Goal: Information Seeking & Learning: Check status

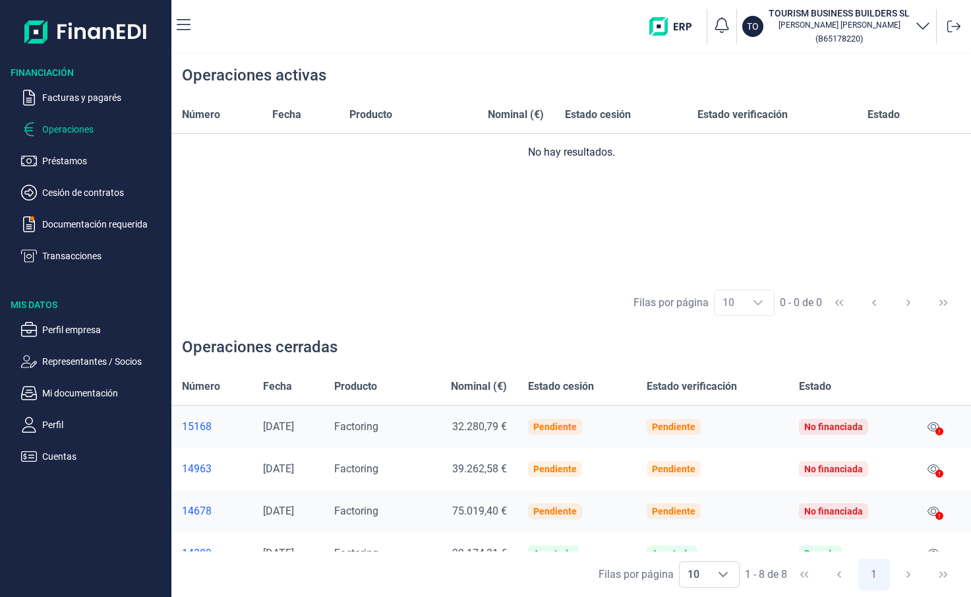
scroll to position [191, 0]
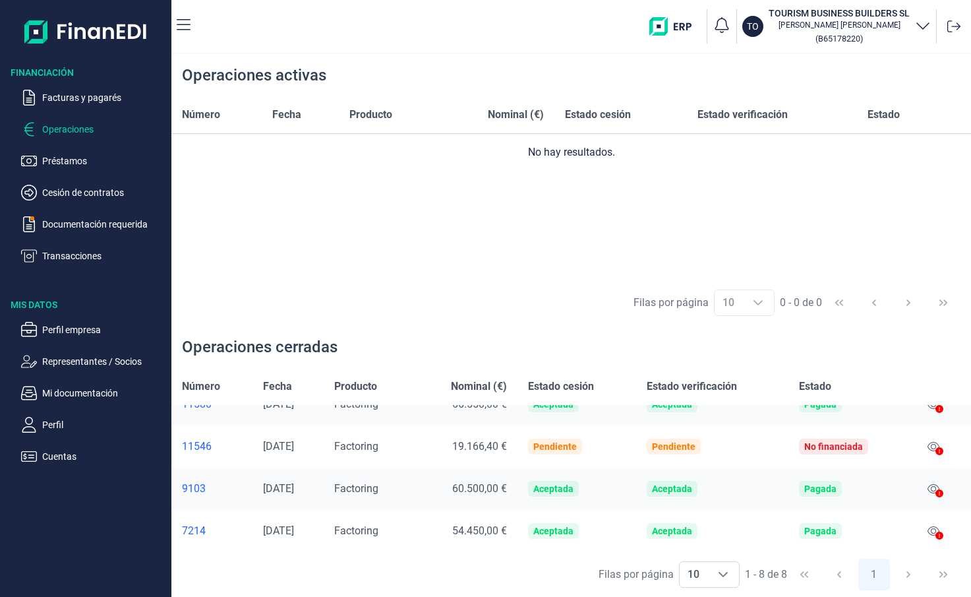
drag, startPoint x: 932, startPoint y: 531, endPoint x: 871, endPoint y: 537, distance: 61.6
click at [871, 537] on td "Pagada" at bounding box center [849, 531] width 123 height 42
click at [930, 531] on icon at bounding box center [933, 530] width 12 height 11
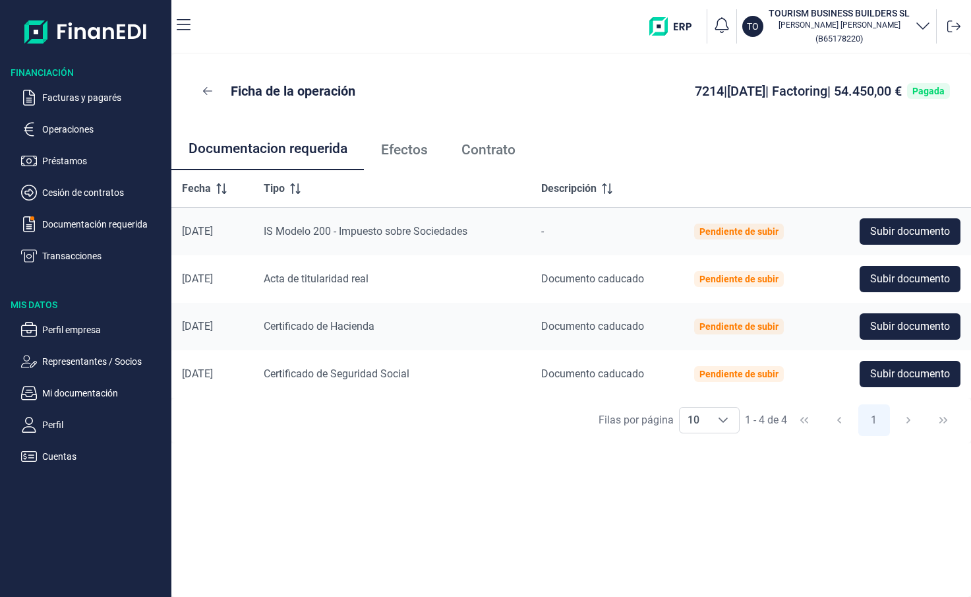
click at [403, 151] on span "Efectos" at bounding box center [404, 150] width 47 height 14
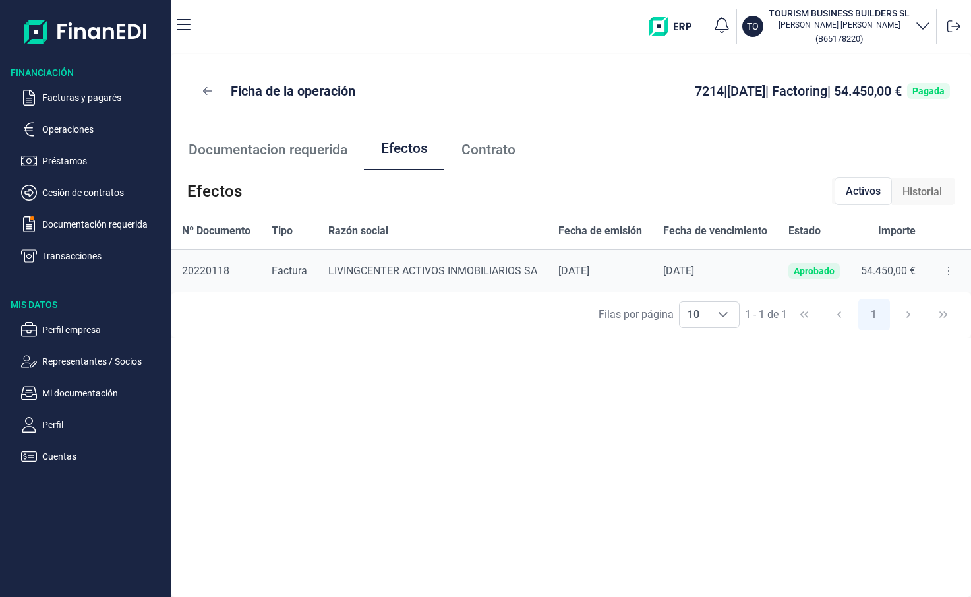
click at [908, 194] on span "Historial" at bounding box center [922, 192] width 40 height 16
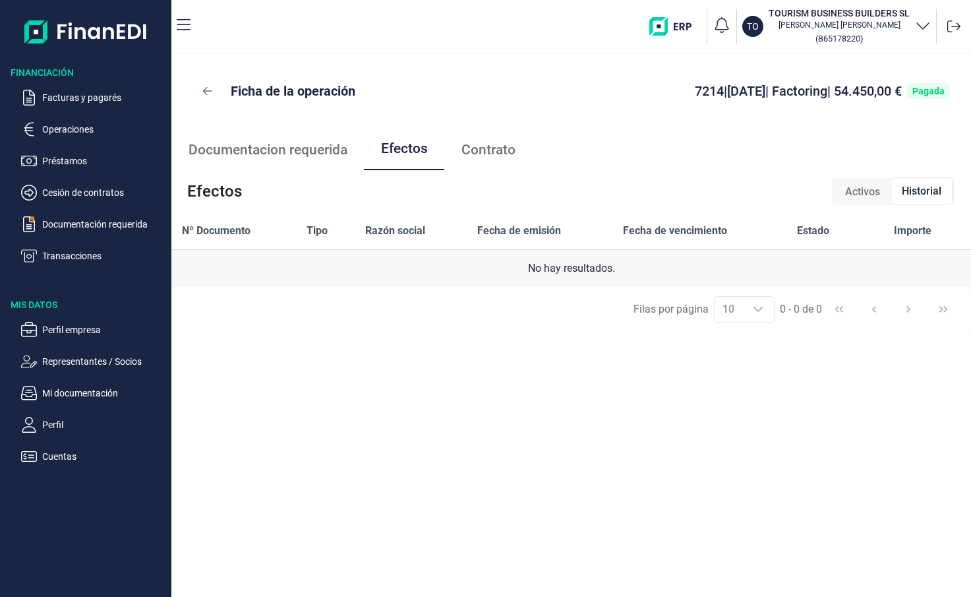
click at [859, 195] on span "Activos" at bounding box center [862, 192] width 35 height 16
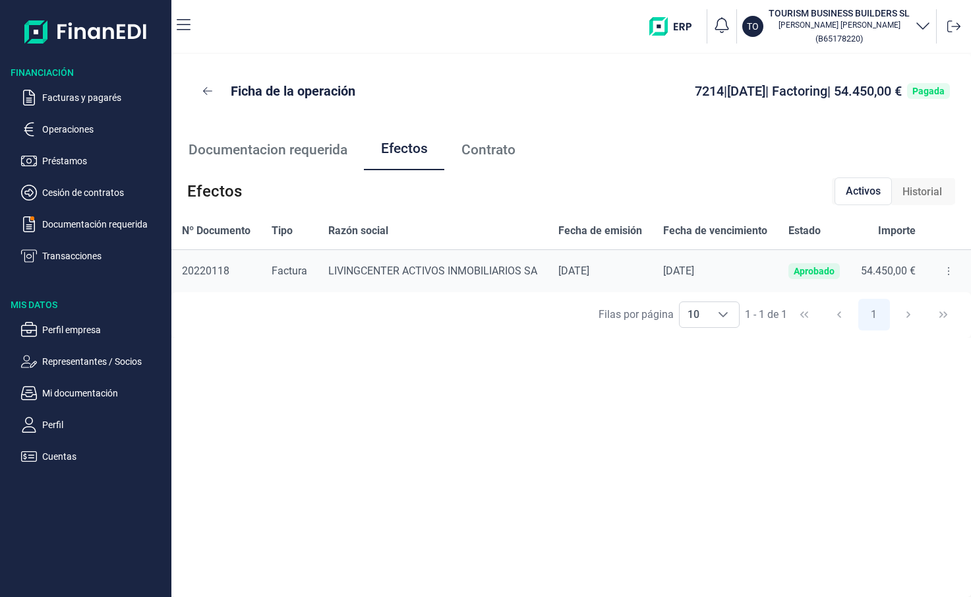
click at [946, 275] on button at bounding box center [949, 270] width 24 height 21
click at [724, 444] on div "Ficha de la operación 7214 | [DATE] | Factoring | 54.450,00 € Pagada Documentac…" at bounding box center [571, 325] width 800 height 543
click at [312, 149] on span "Documentacion requerida" at bounding box center [268, 150] width 159 height 14
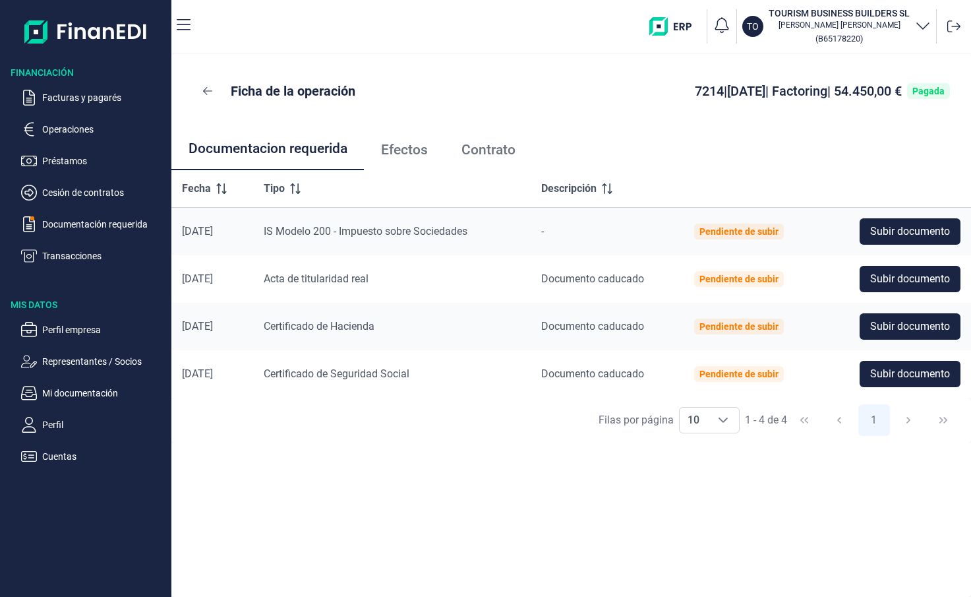
click at [389, 147] on span "Efectos" at bounding box center [404, 150] width 47 height 14
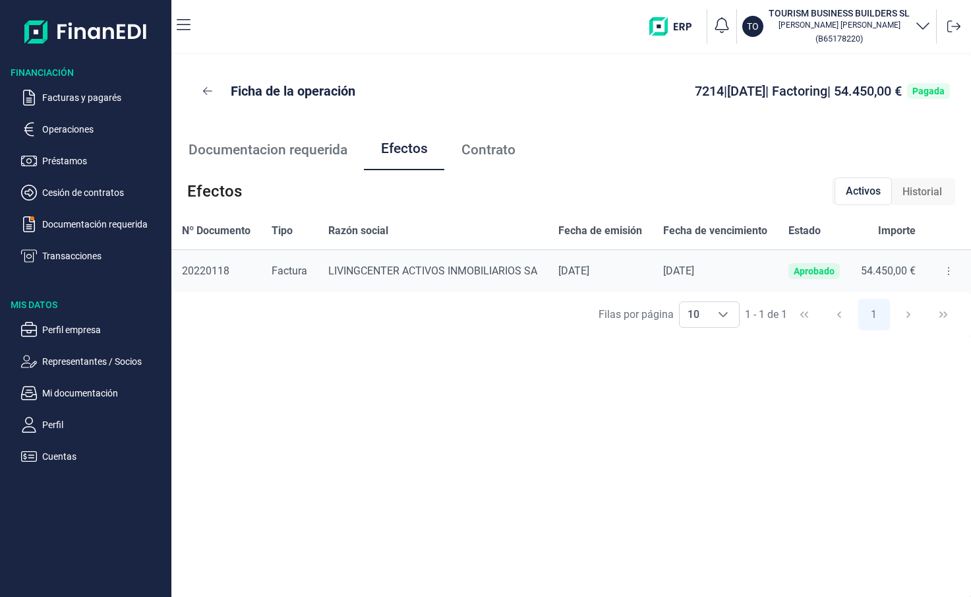
click at [481, 152] on span "Contrato" at bounding box center [488, 150] width 54 height 14
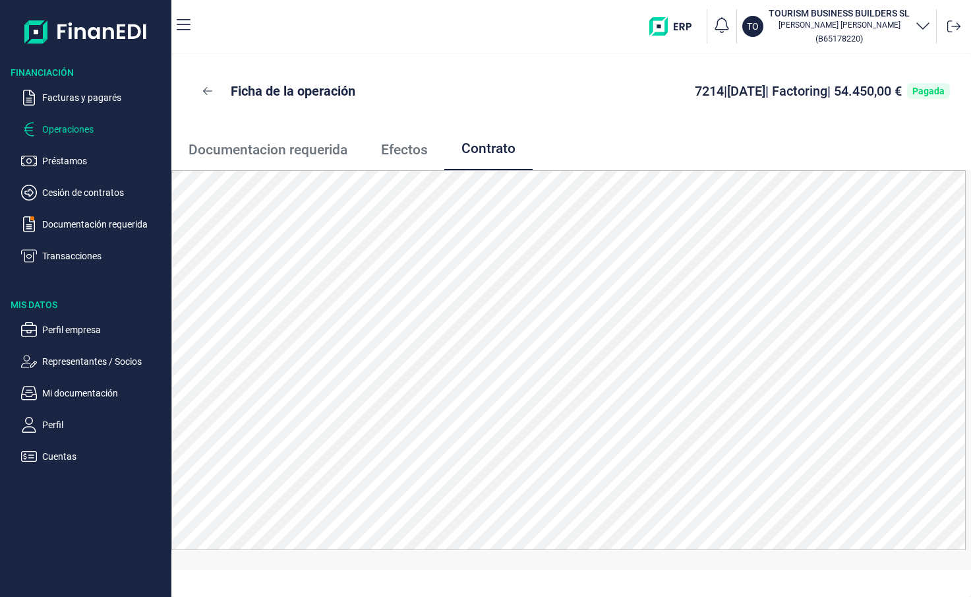
click at [82, 123] on p "Operaciones" at bounding box center [104, 129] width 124 height 16
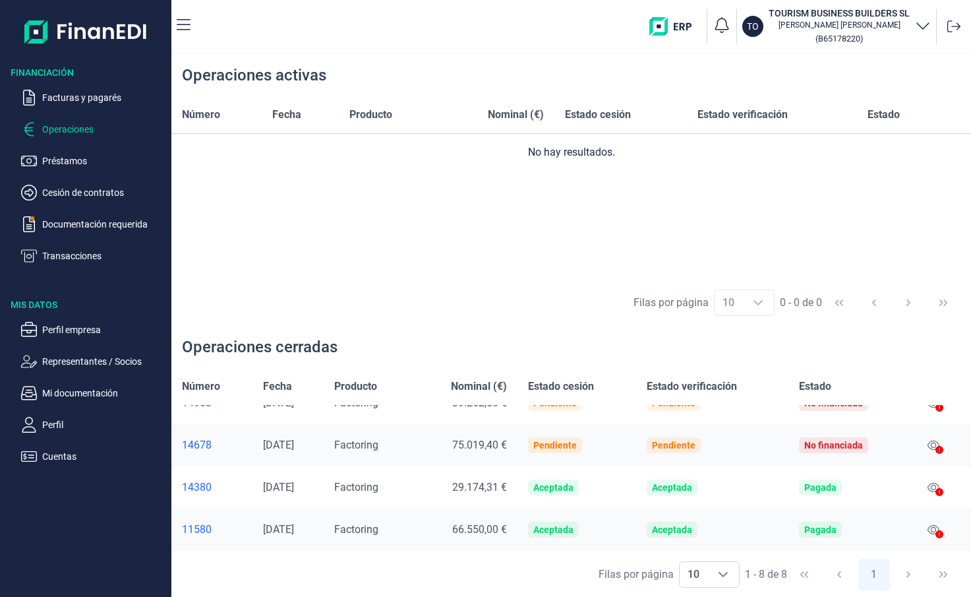
scroll to position [132, 0]
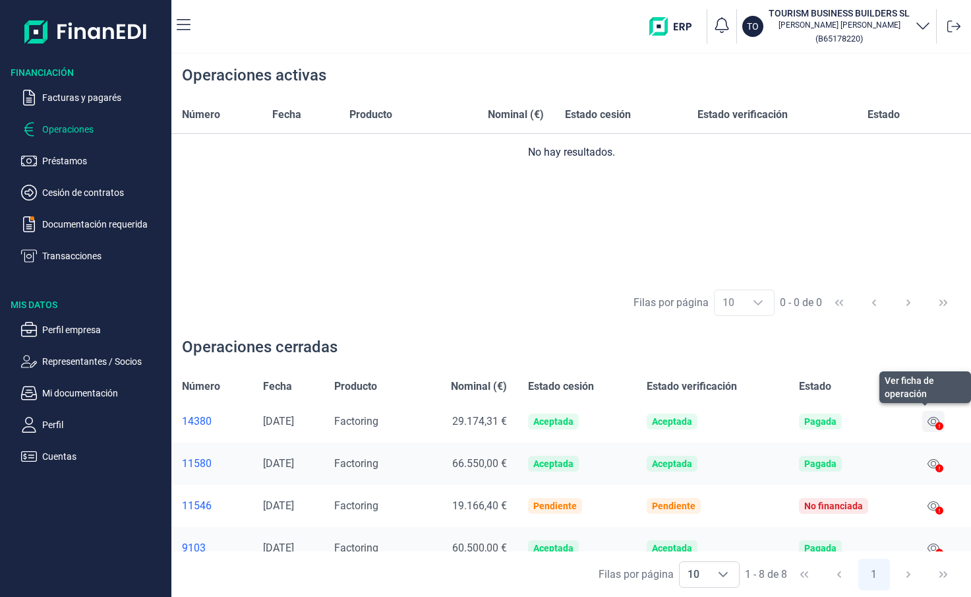
click at [927, 420] on icon at bounding box center [933, 421] width 12 height 11
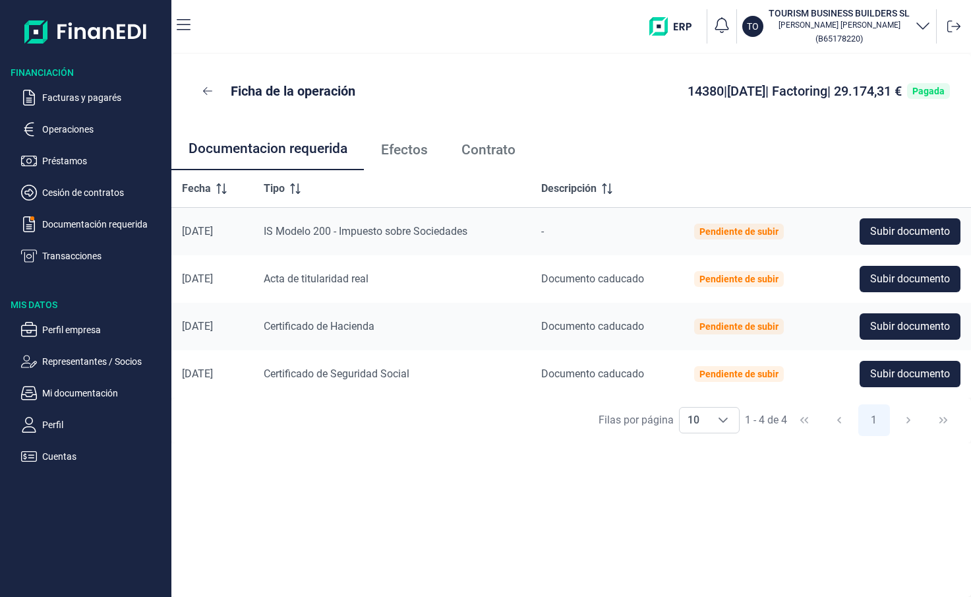
click at [471, 146] on span "Contrato" at bounding box center [488, 150] width 54 height 14
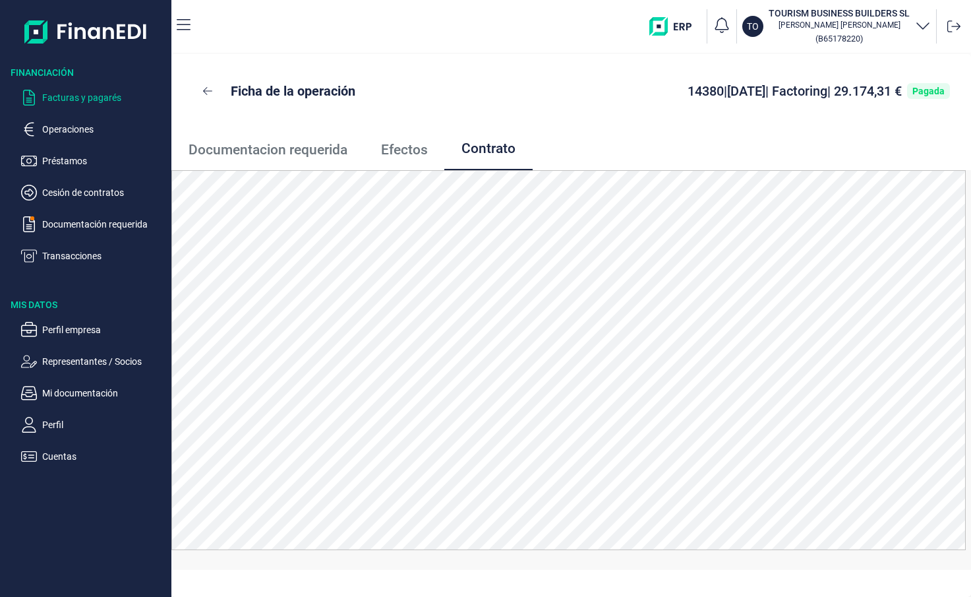
click at [99, 102] on p "Facturas y pagarés" at bounding box center [104, 98] width 124 height 16
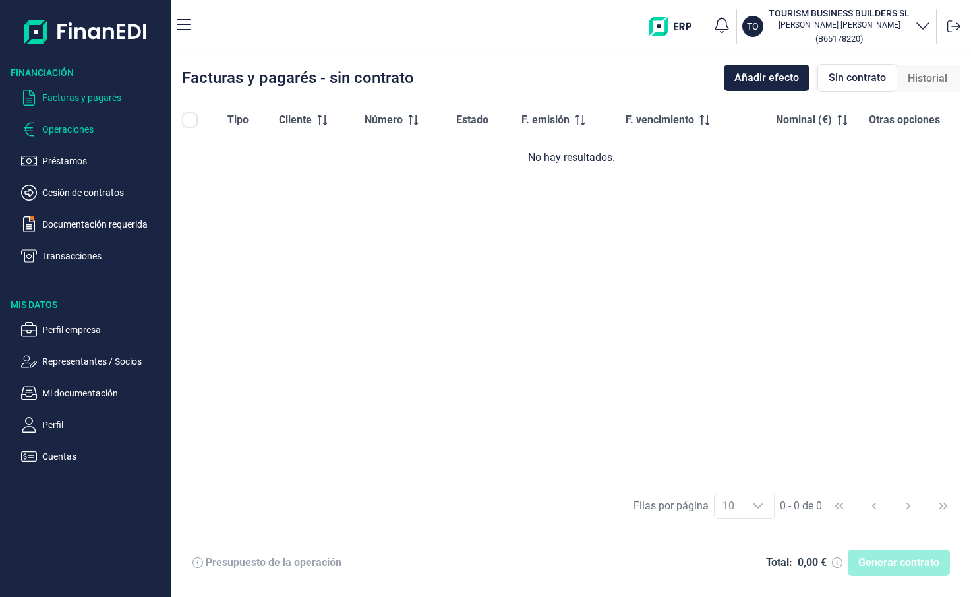
click at [74, 127] on p "Operaciones" at bounding box center [104, 129] width 124 height 16
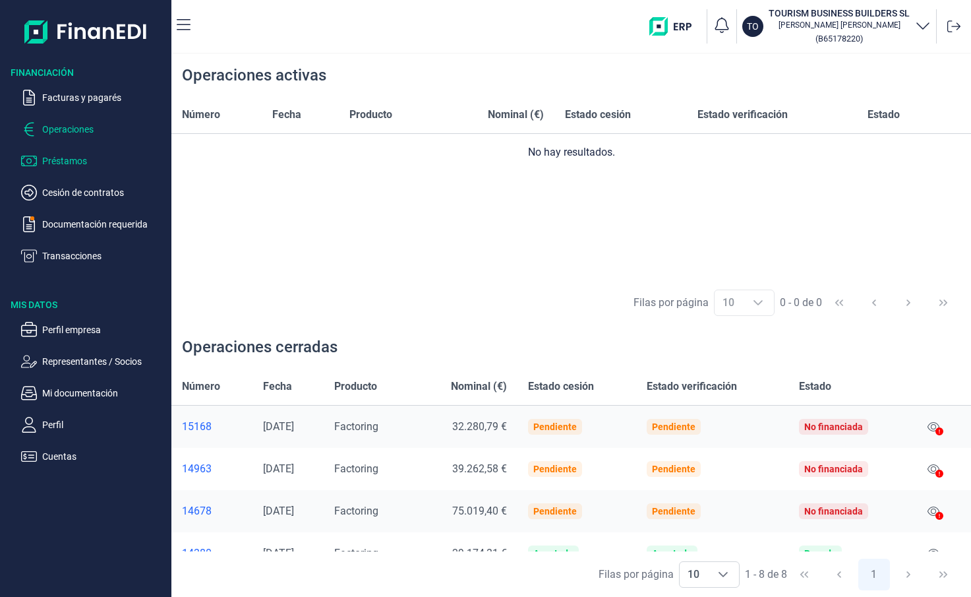
click at [62, 154] on p "Préstamos" at bounding box center [104, 161] width 124 height 16
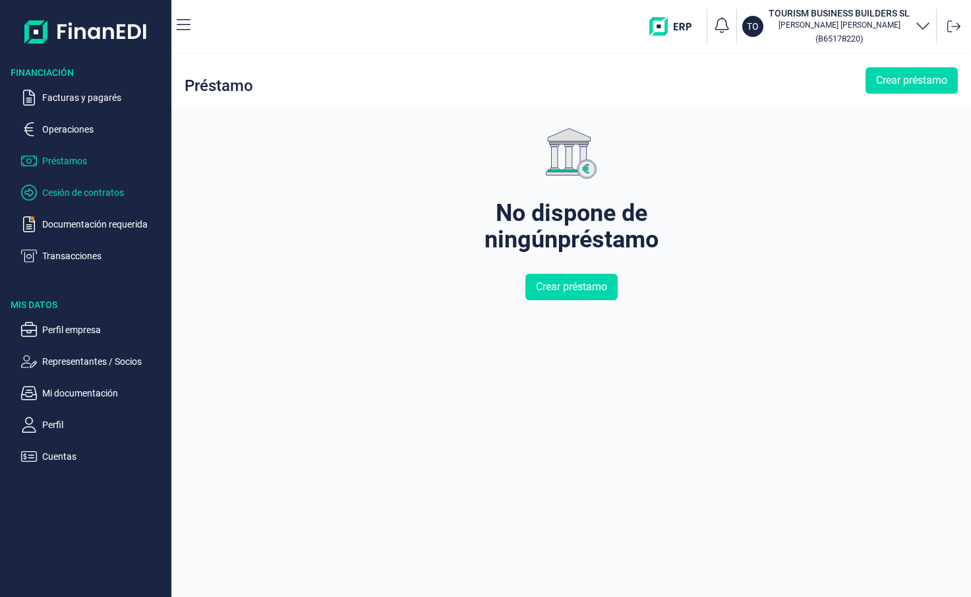
click at [57, 192] on p "Cesión de contratos" at bounding box center [104, 193] width 124 height 16
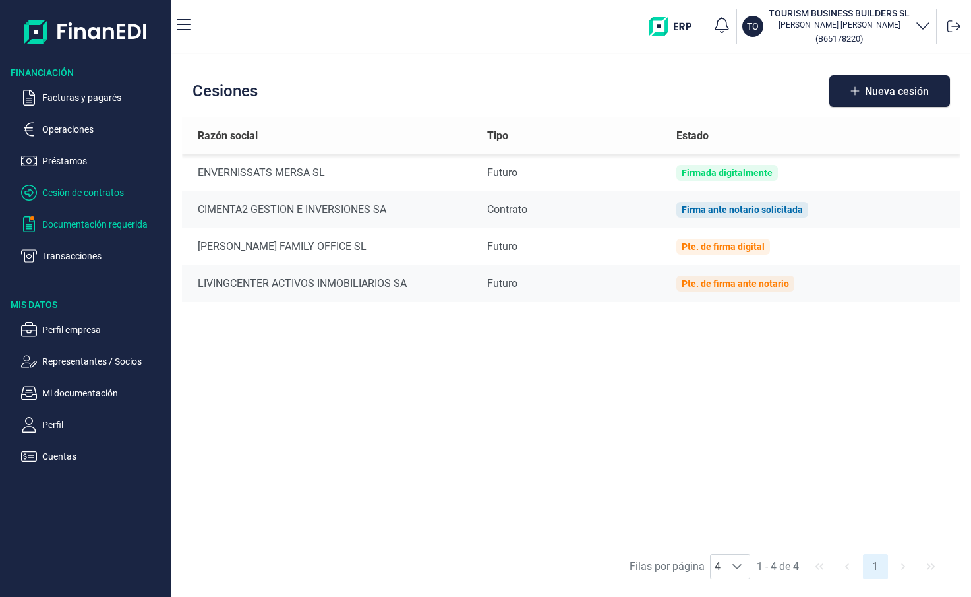
click at [53, 225] on p "Documentación requerida" at bounding box center [104, 224] width 124 height 16
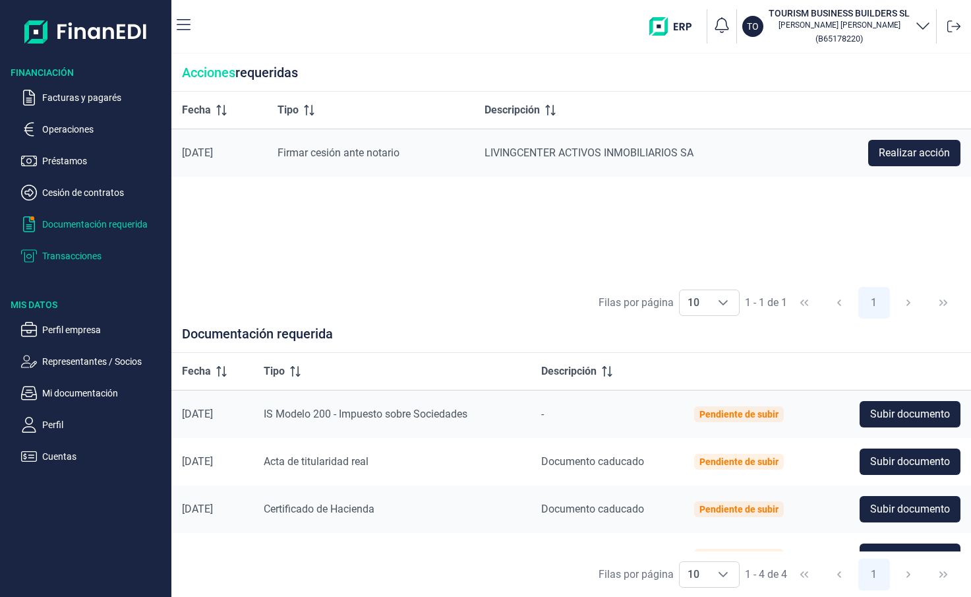
click at [55, 253] on p "Transacciones" at bounding box center [104, 256] width 124 height 16
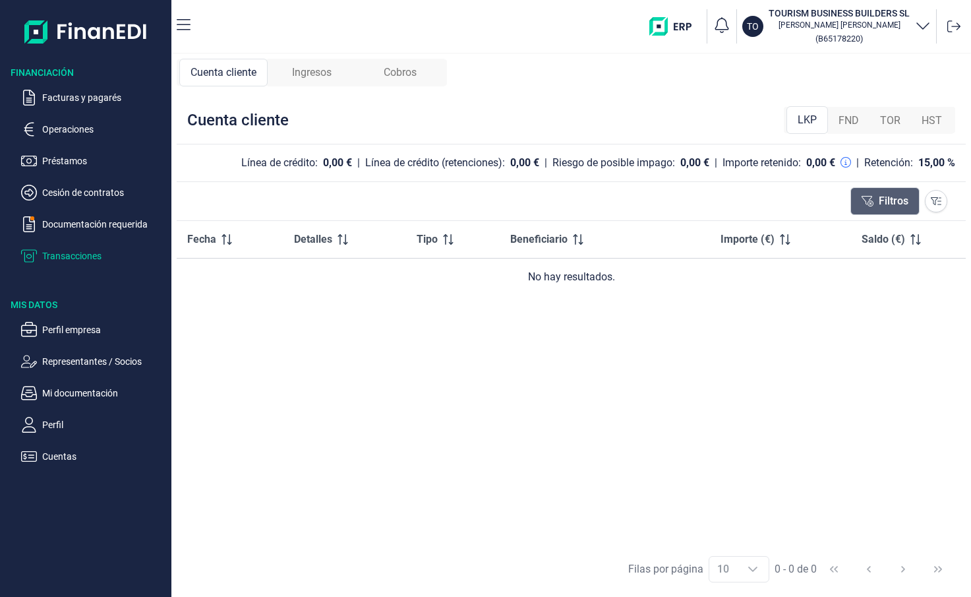
click at [904, 205] on button "Filtros" at bounding box center [884, 201] width 69 height 28
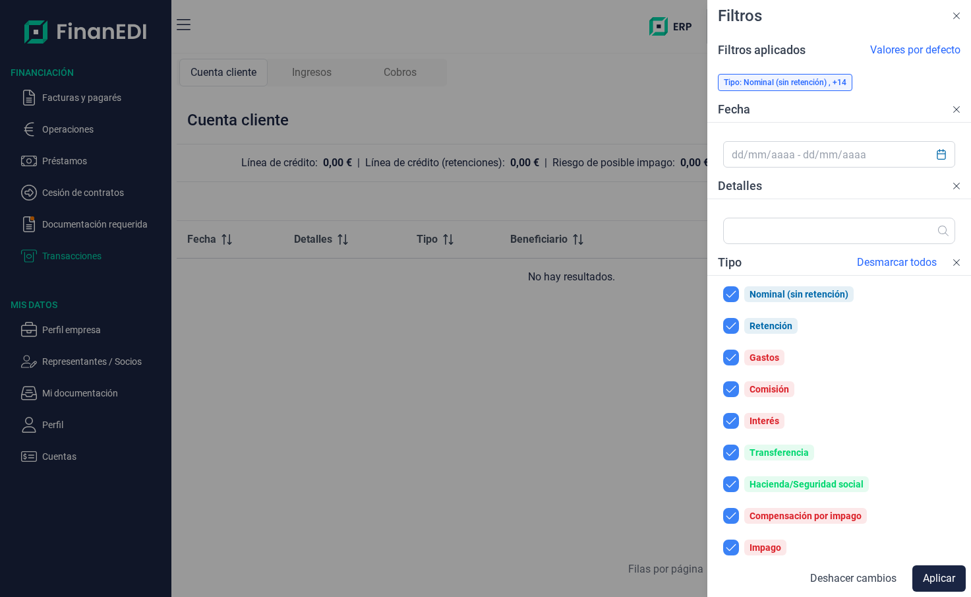
click at [761, 449] on div "Transferencia" at bounding box center [778, 452] width 59 height 11
checkbox input "true"
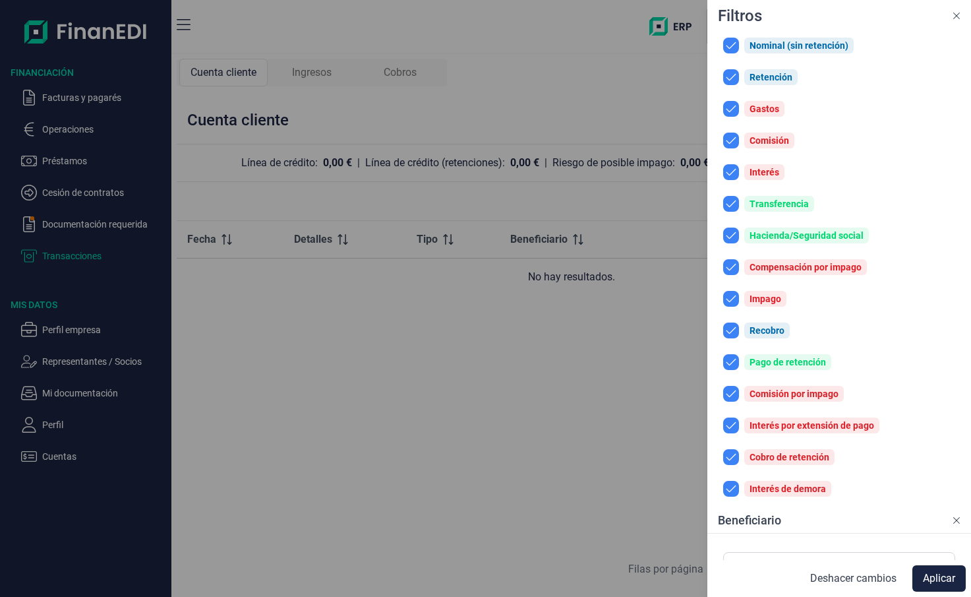
scroll to position [264, 0]
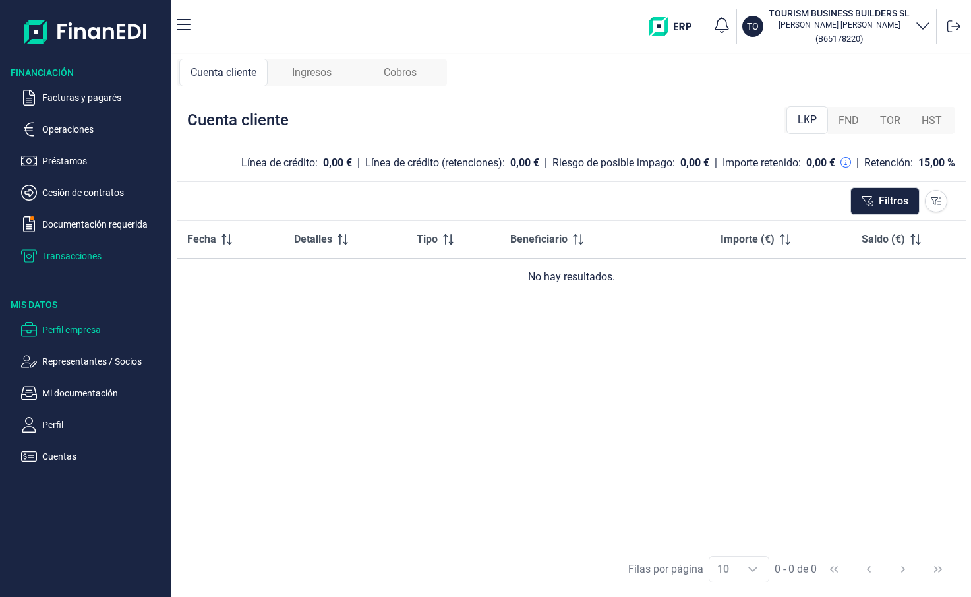
click at [61, 327] on p "Perfil empresa" at bounding box center [104, 330] width 124 height 16
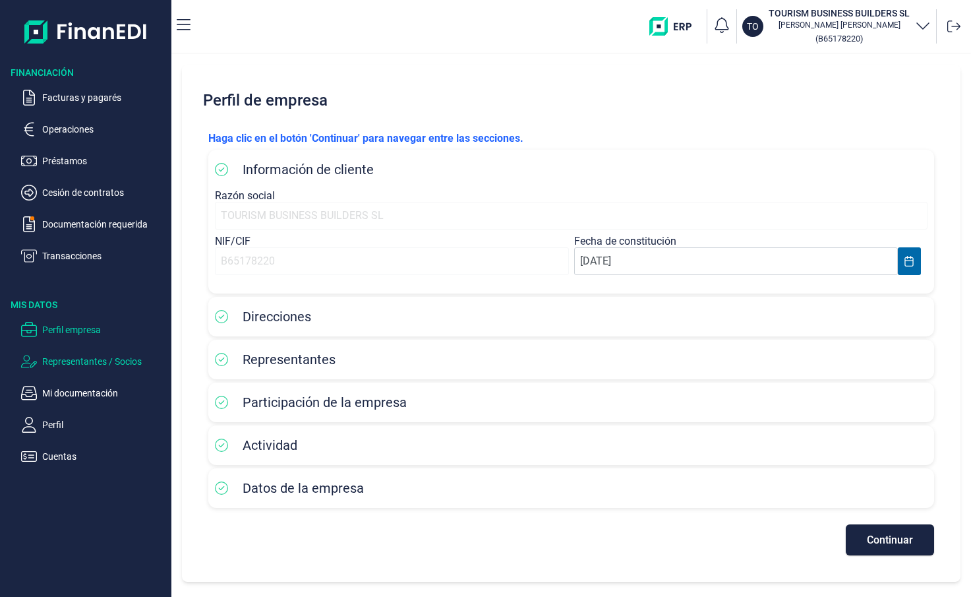
click at [99, 364] on p "Representantes / Socios" at bounding box center [104, 361] width 124 height 16
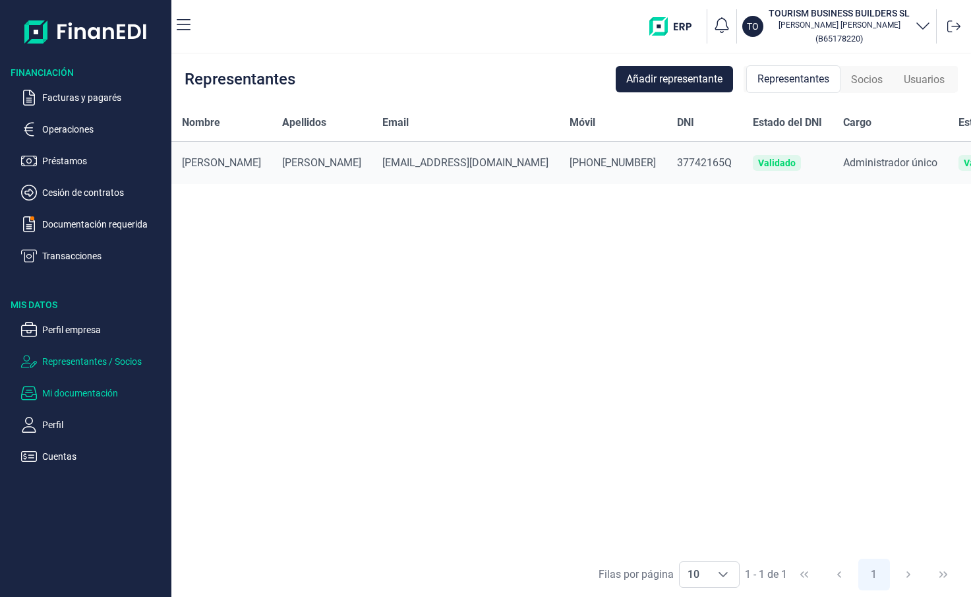
click at [88, 396] on p "Mi documentación" at bounding box center [104, 393] width 124 height 16
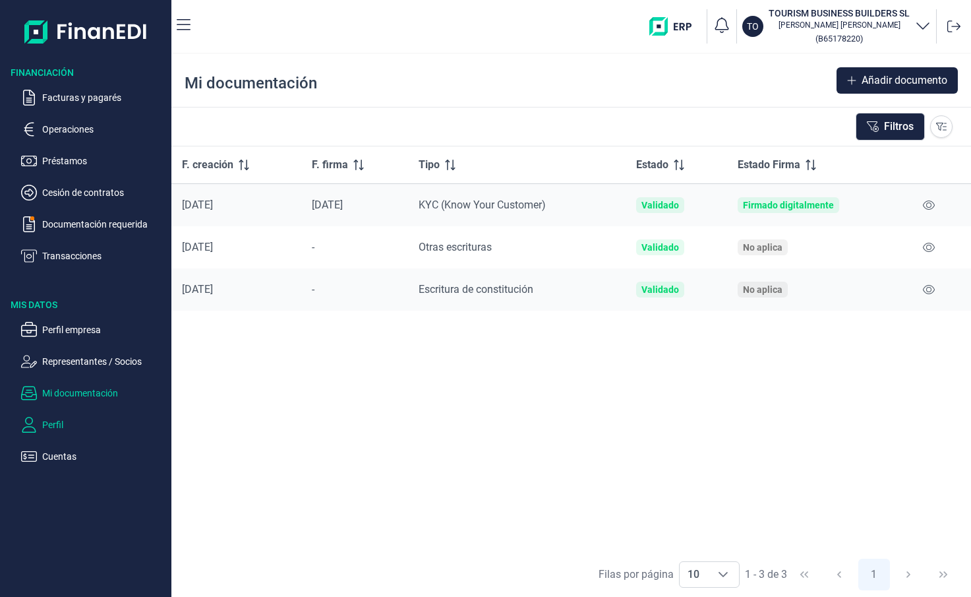
click at [56, 419] on p "Perfil" at bounding box center [104, 425] width 124 height 16
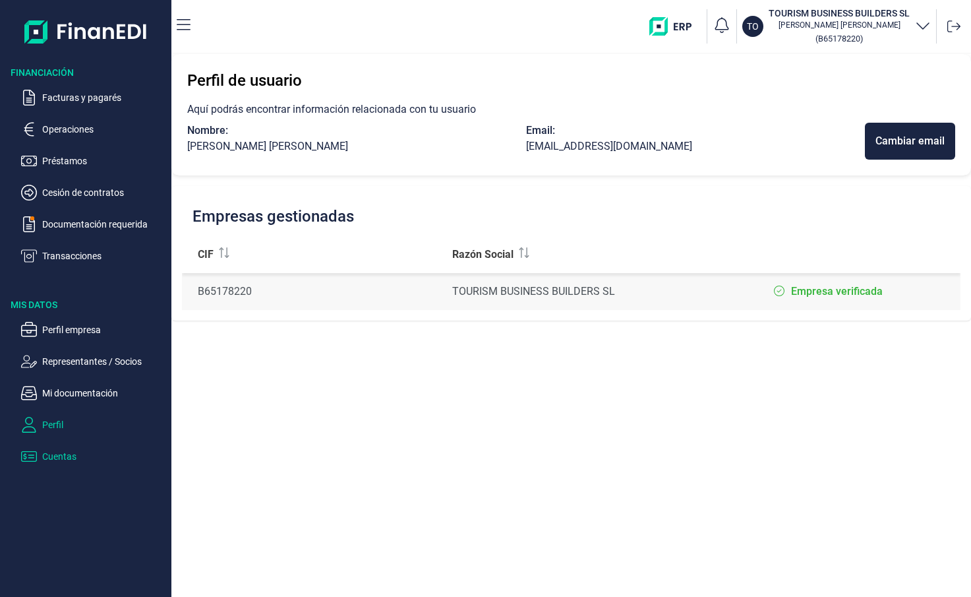
click at [68, 457] on p "Cuentas" at bounding box center [104, 456] width 124 height 16
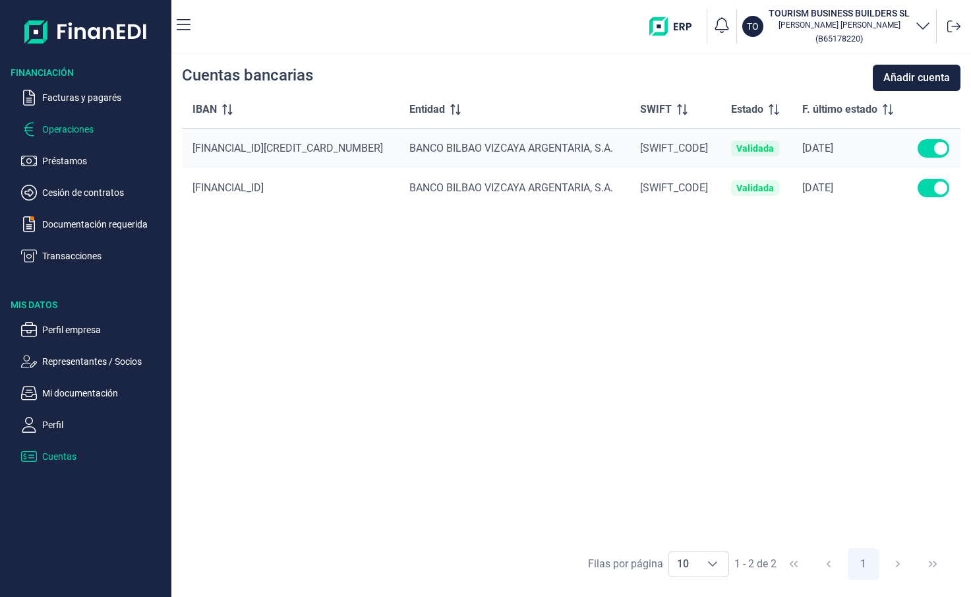
click at [57, 129] on p "Operaciones" at bounding box center [104, 129] width 124 height 16
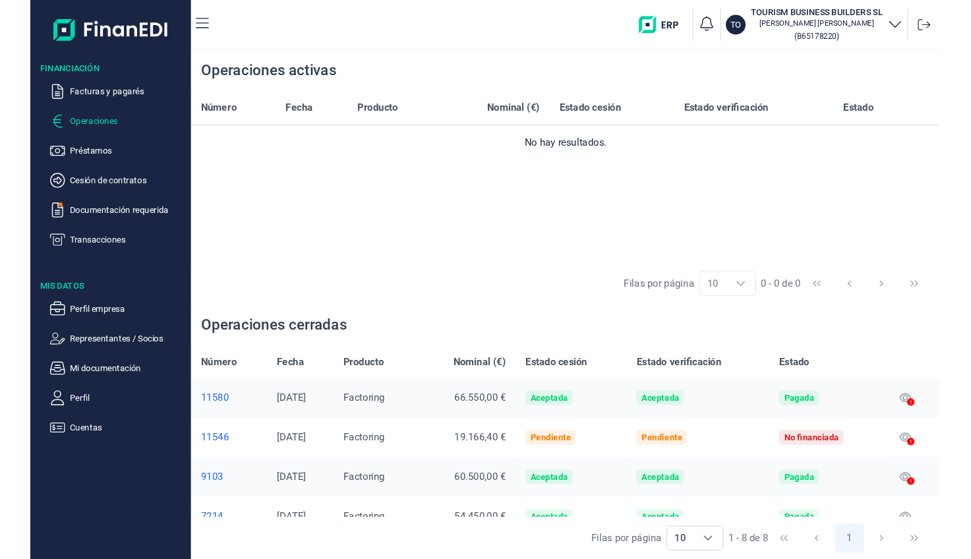
scroll to position [191, 0]
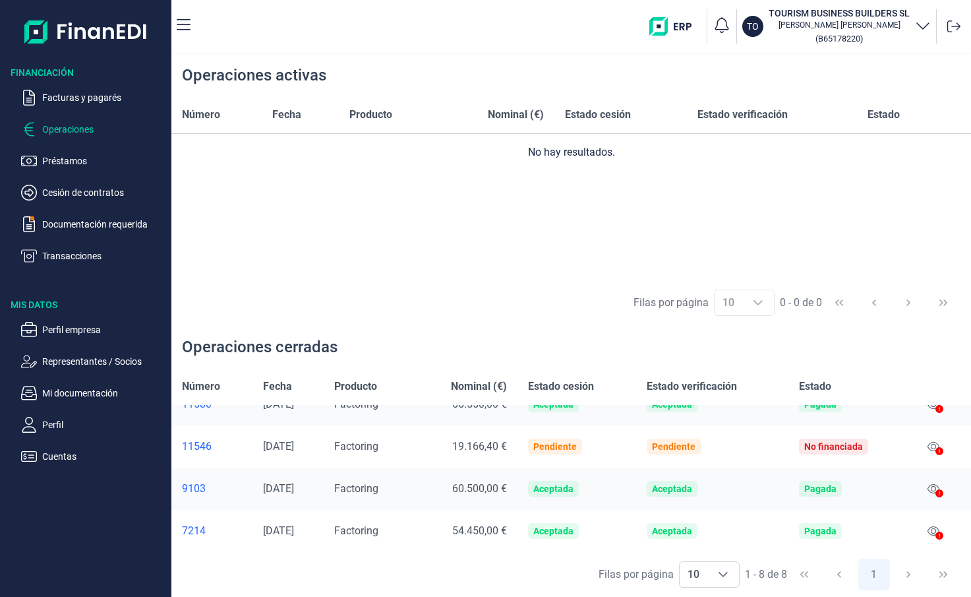
click at [937, 490] on icon at bounding box center [939, 493] width 8 height 8
click at [927, 489] on icon at bounding box center [933, 488] width 12 height 11
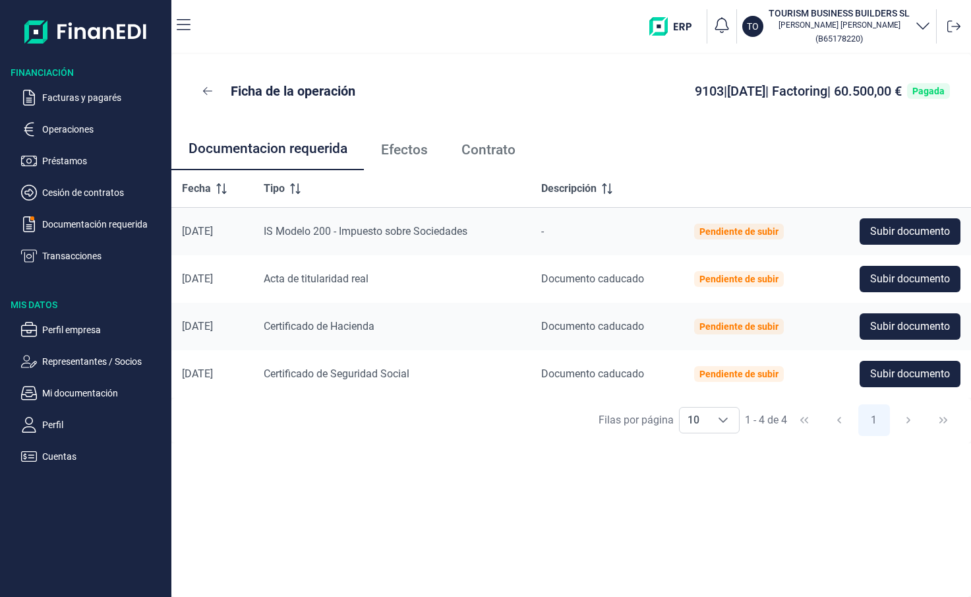
click at [489, 151] on span "Contrato" at bounding box center [488, 150] width 54 height 14
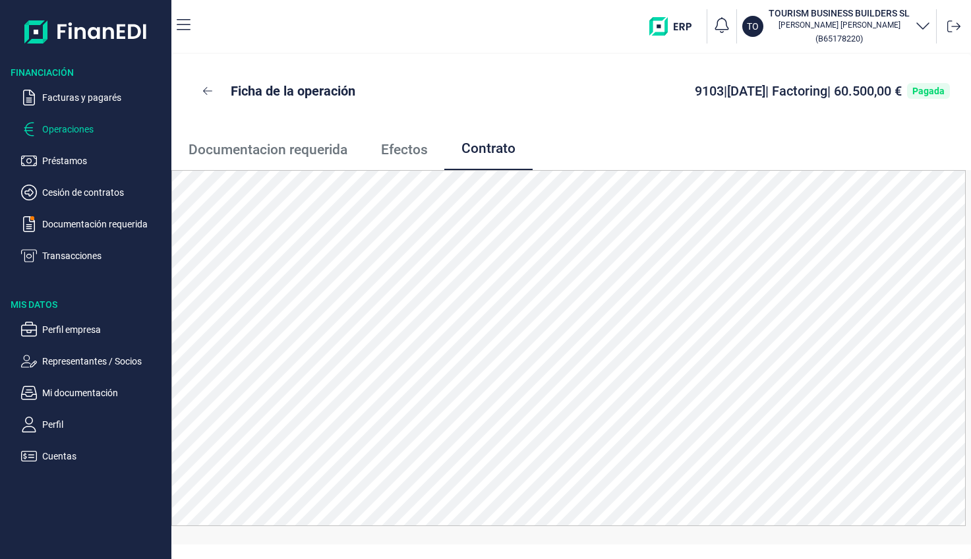
click at [71, 129] on p "Operaciones" at bounding box center [104, 129] width 124 height 16
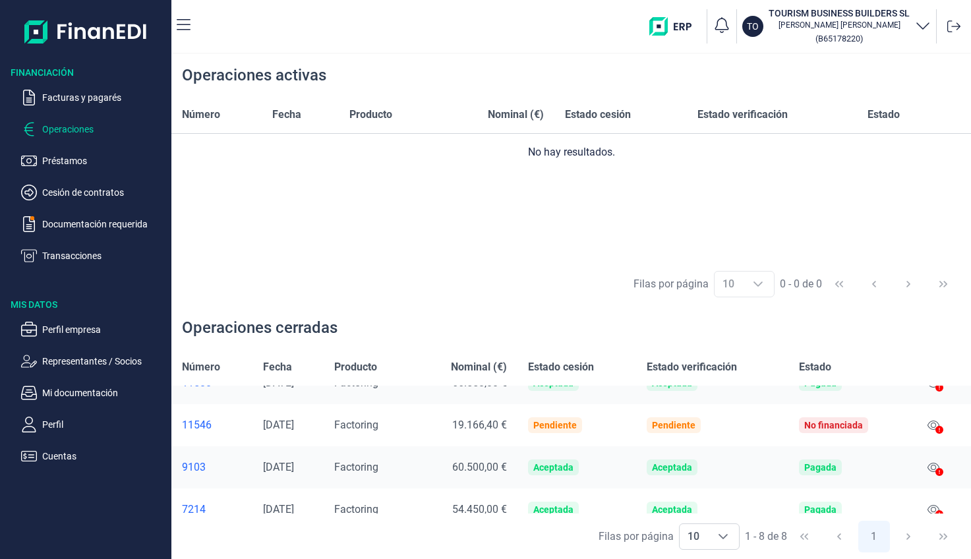
scroll to position [198, 0]
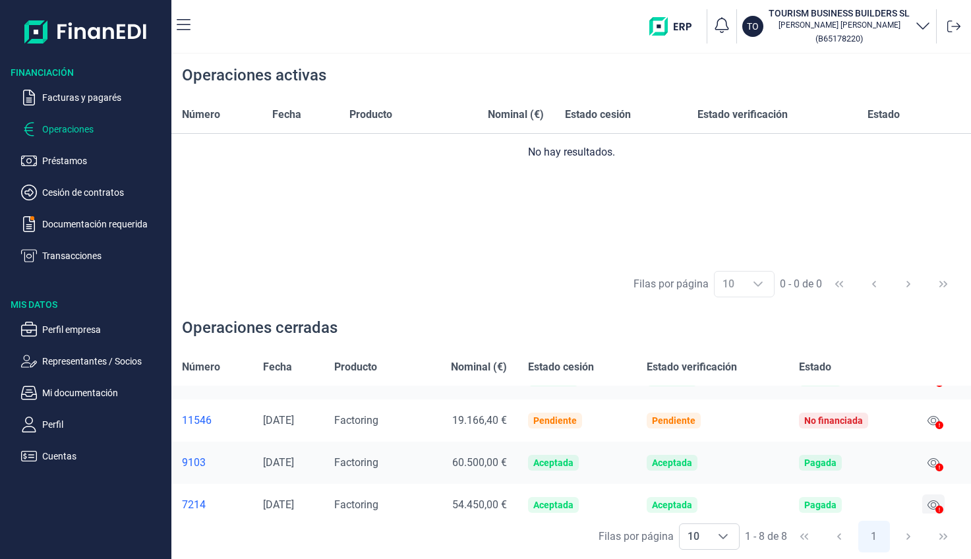
click at [931, 507] on icon at bounding box center [933, 504] width 12 height 9
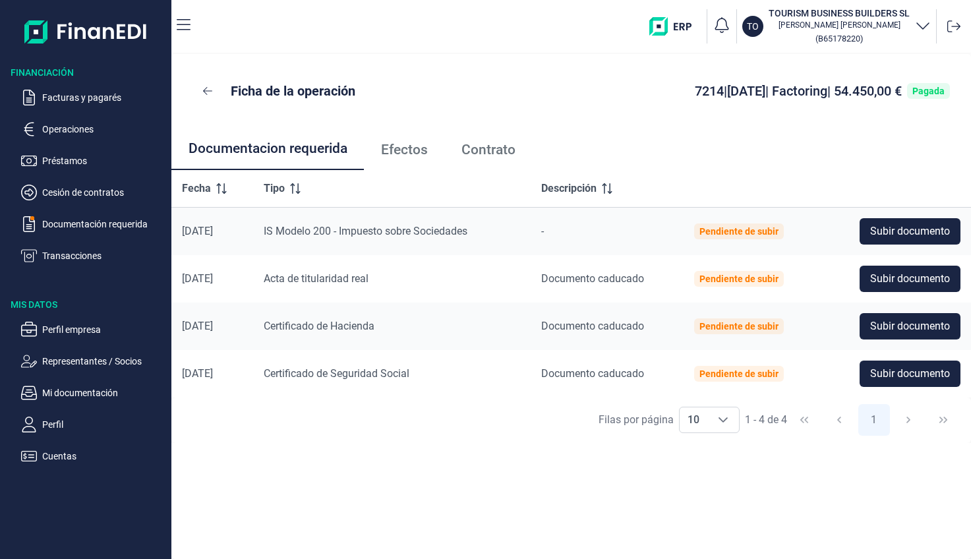
click at [491, 150] on span "Contrato" at bounding box center [488, 150] width 54 height 14
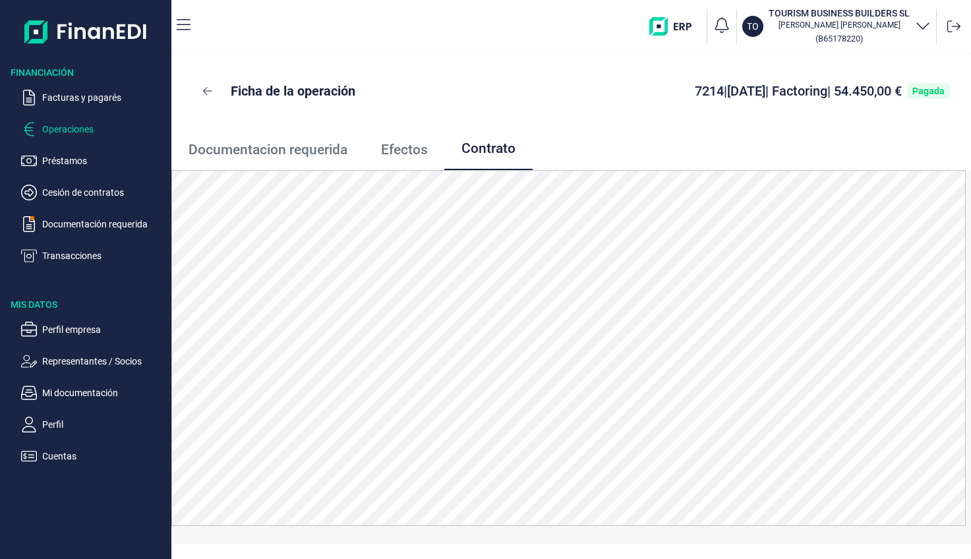
click at [63, 125] on p "Operaciones" at bounding box center [104, 129] width 124 height 16
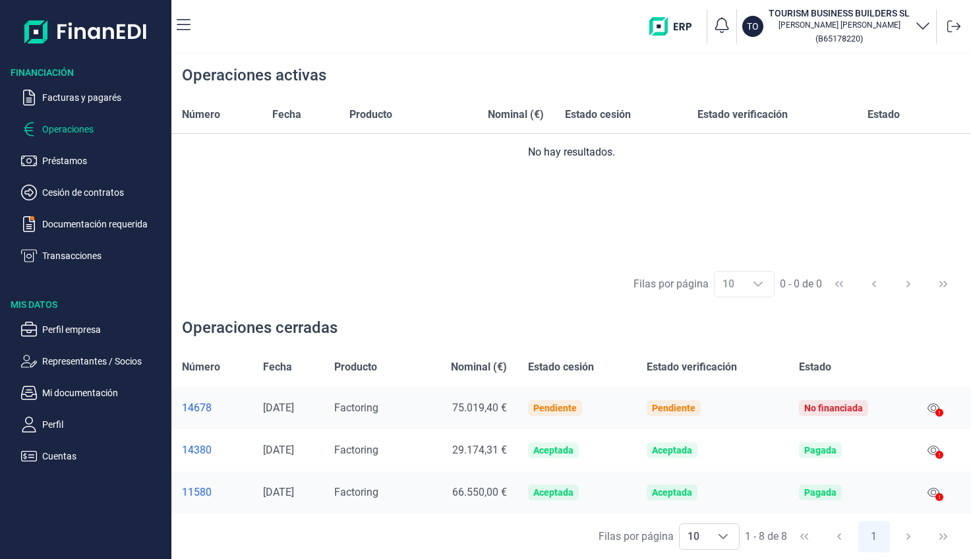
scroll to position [132, 0]
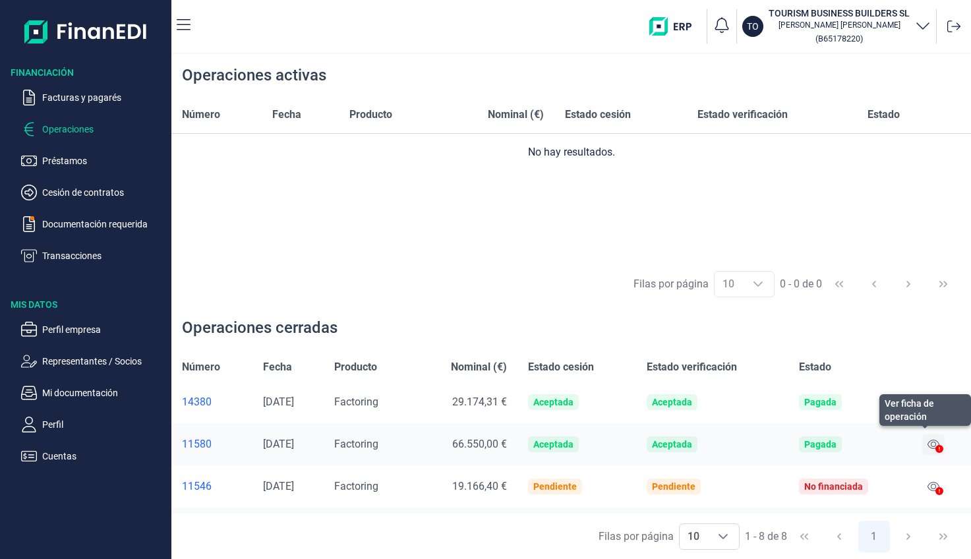
click at [930, 442] on icon at bounding box center [933, 444] width 12 height 9
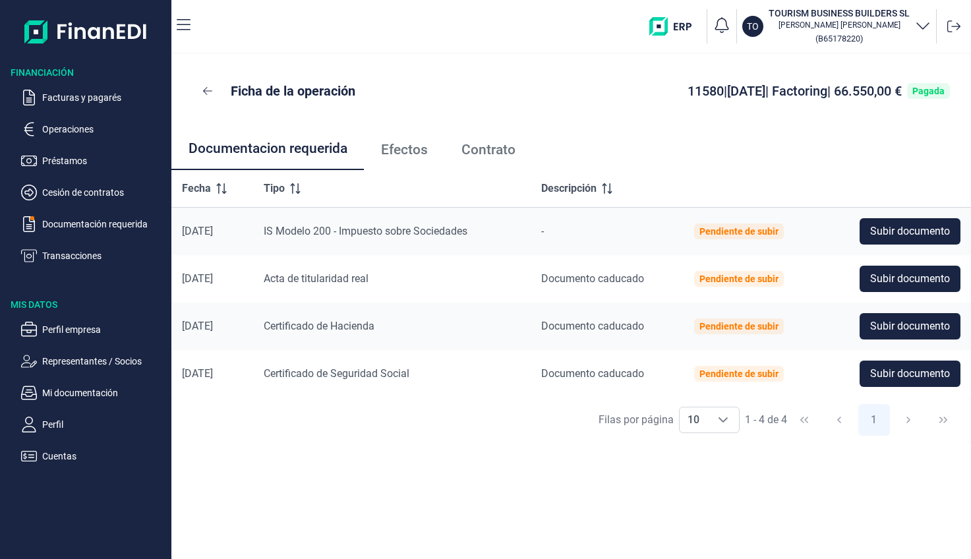
click at [485, 152] on span "Contrato" at bounding box center [488, 150] width 54 height 14
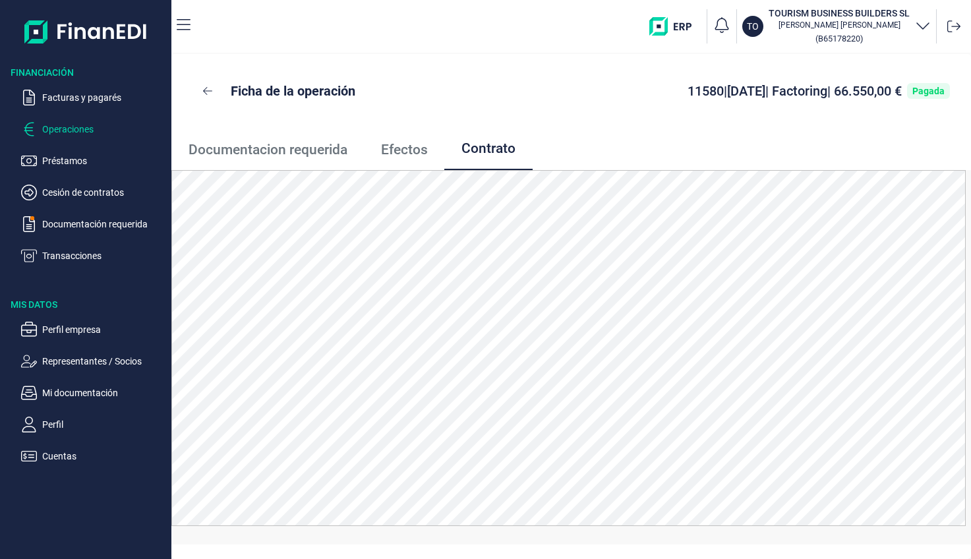
click at [78, 127] on p "Operaciones" at bounding box center [104, 129] width 124 height 16
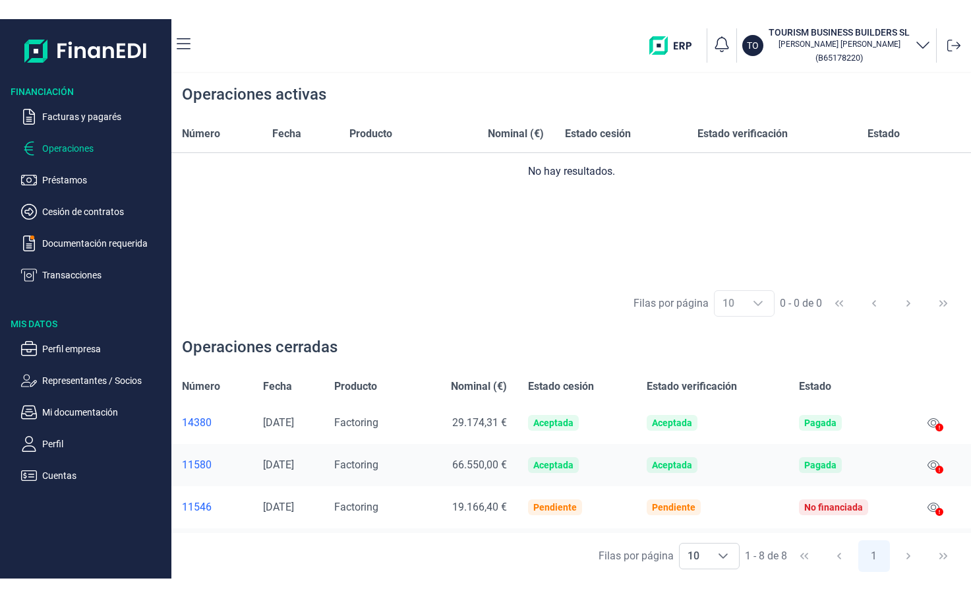
scroll to position [132, 0]
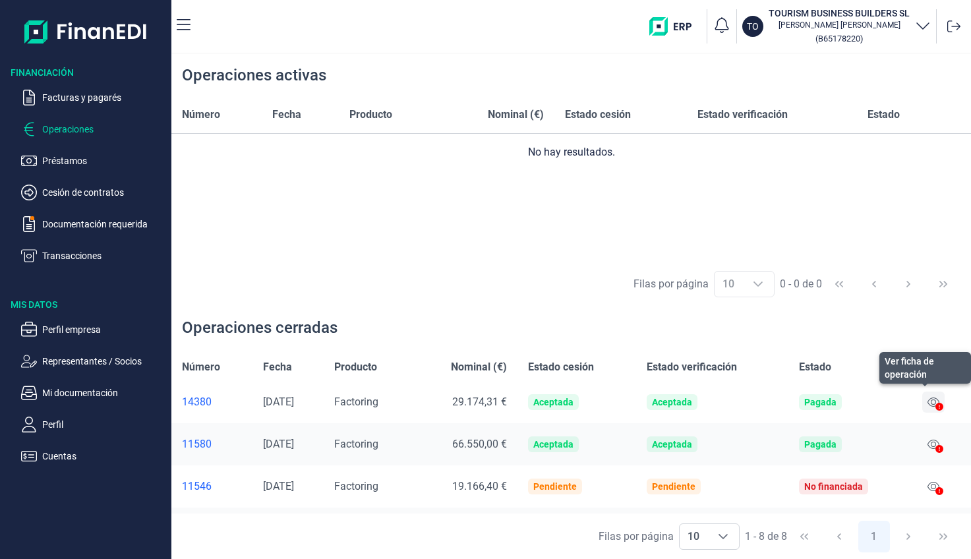
click at [927, 399] on icon at bounding box center [933, 402] width 12 height 11
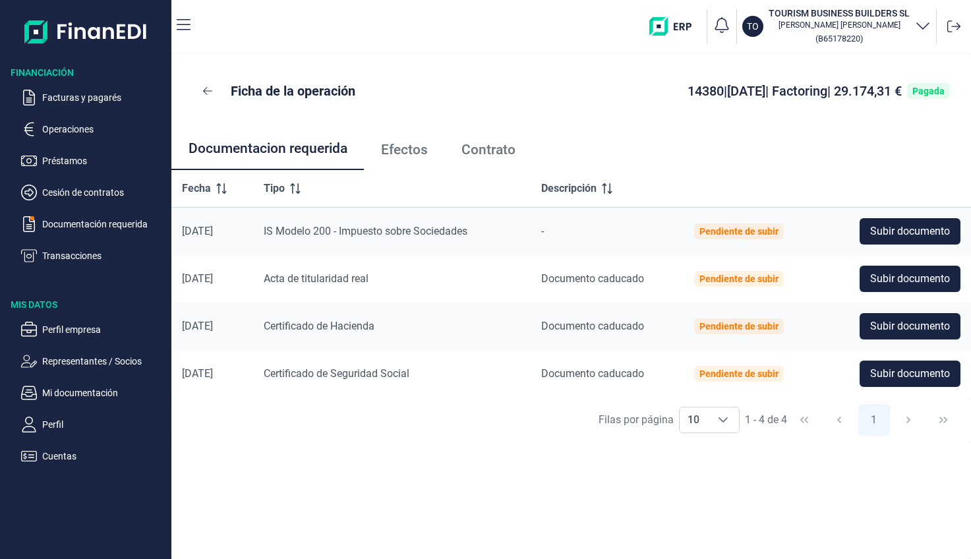
click at [485, 149] on span "Contrato" at bounding box center [488, 150] width 54 height 14
